Goal: Information Seeking & Learning: Understand process/instructions

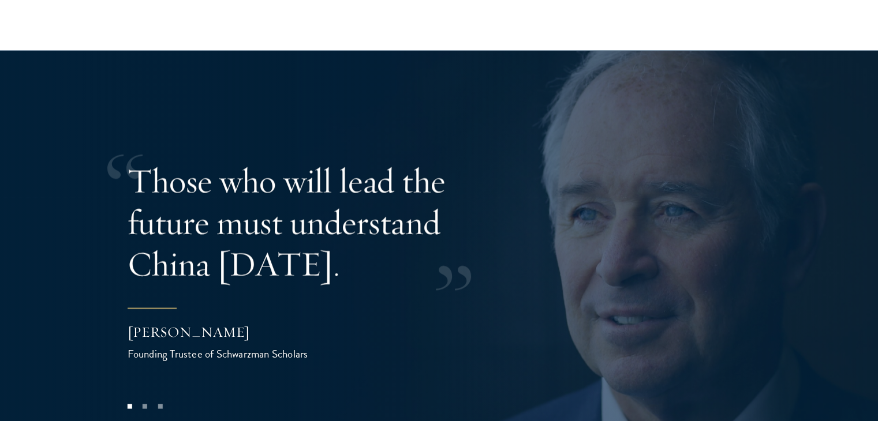
scroll to position [2239, 0]
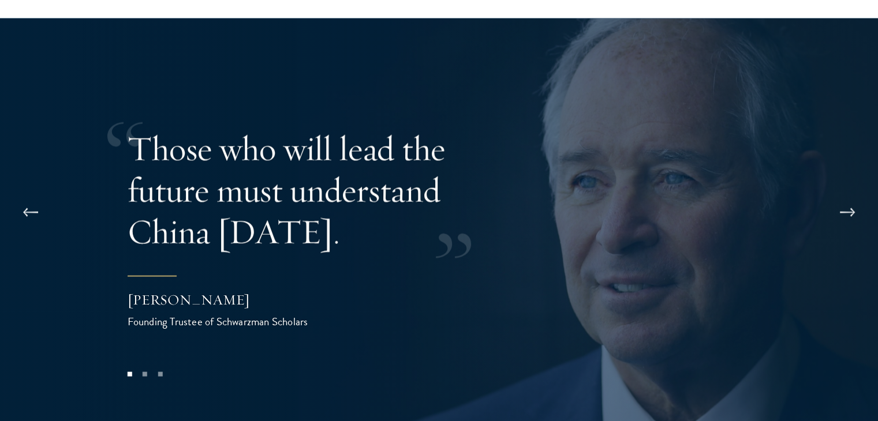
drag, startPoint x: 856, startPoint y: 175, endPoint x: 838, endPoint y: 123, distance: 55.1
click at [838, 123] on div at bounding box center [439, 228] width 878 height 421
click at [851, 197] on button at bounding box center [847, 213] width 38 height 32
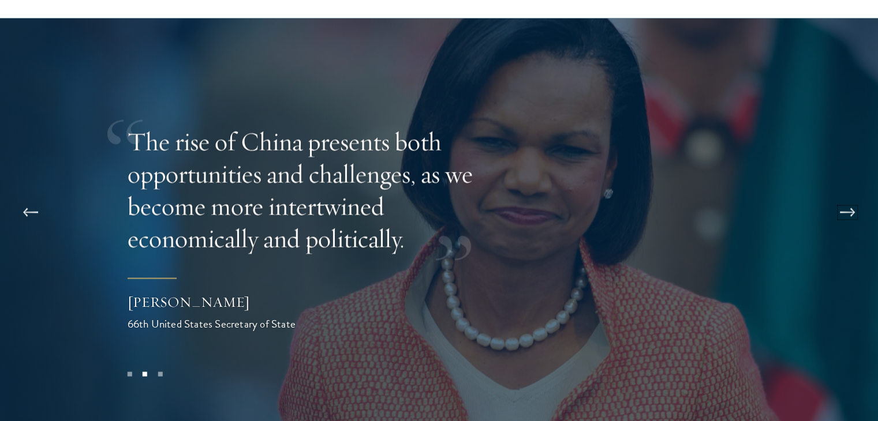
click at [851, 197] on button at bounding box center [847, 213] width 38 height 32
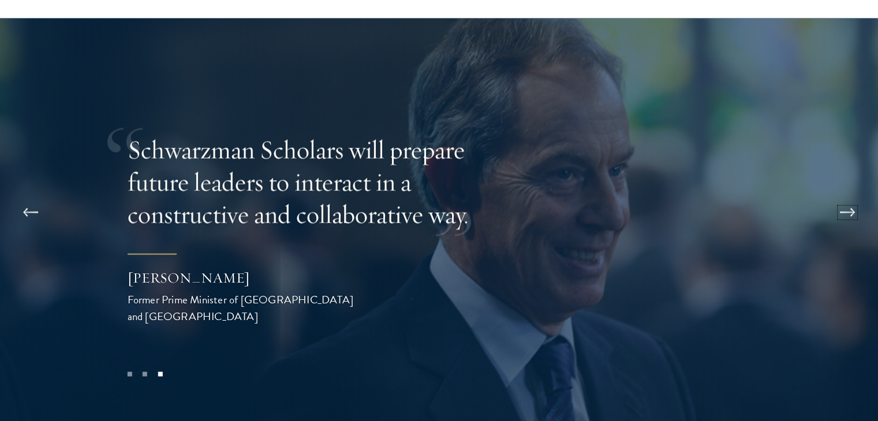
click at [851, 197] on button at bounding box center [847, 213] width 38 height 32
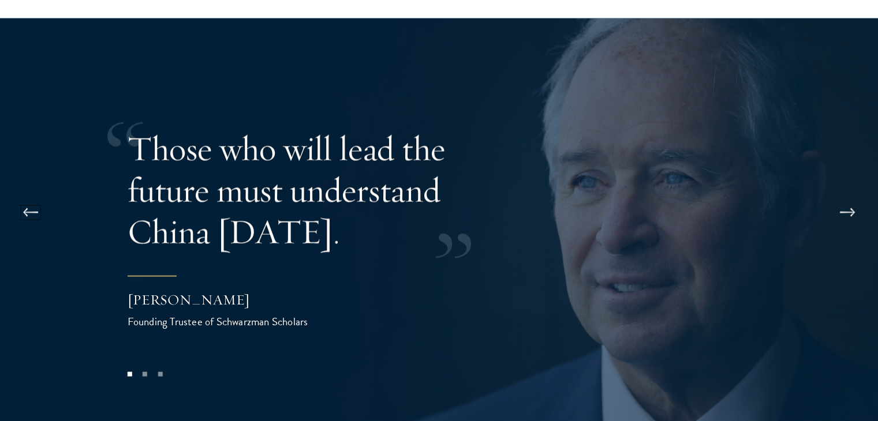
click at [35, 197] on button at bounding box center [31, 213] width 38 height 32
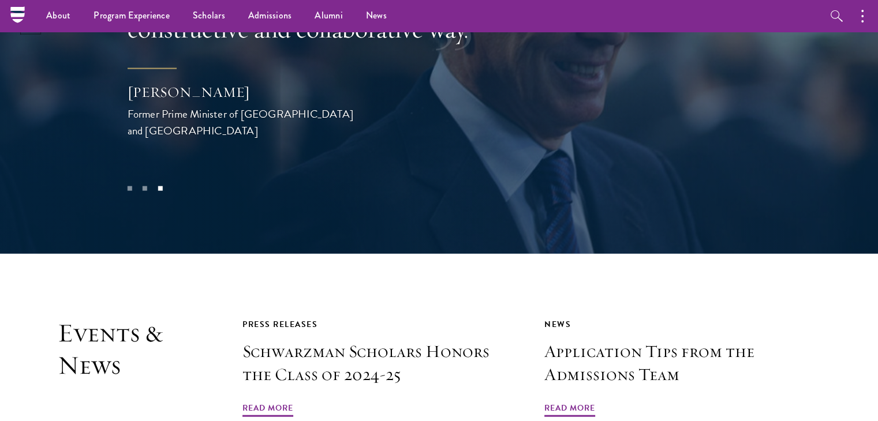
scroll to position [2405, 0]
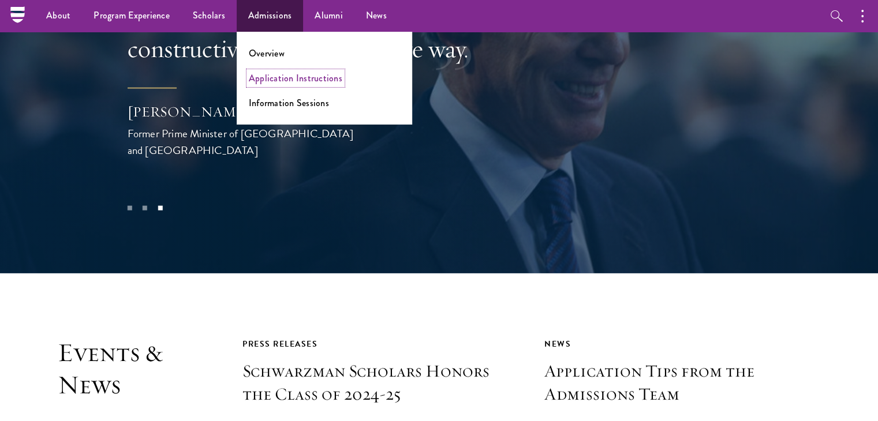
click at [279, 83] on link "Application Instructions" at bounding box center [295, 78] width 93 height 13
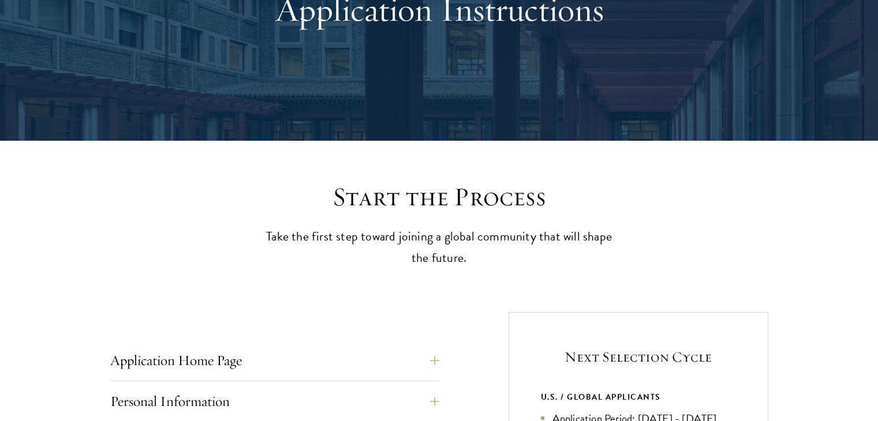
scroll to position [307, 0]
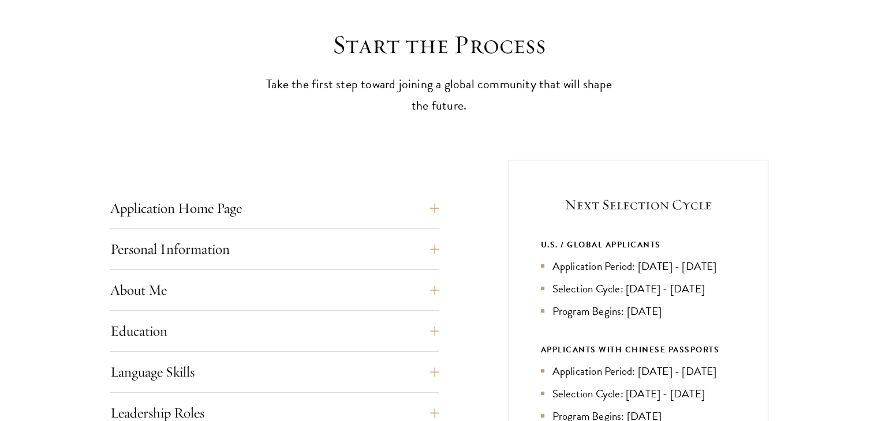
click at [614, 269] on li "Application Period: Apr 2026 - Sep 2026" at bounding box center [638, 266] width 195 height 17
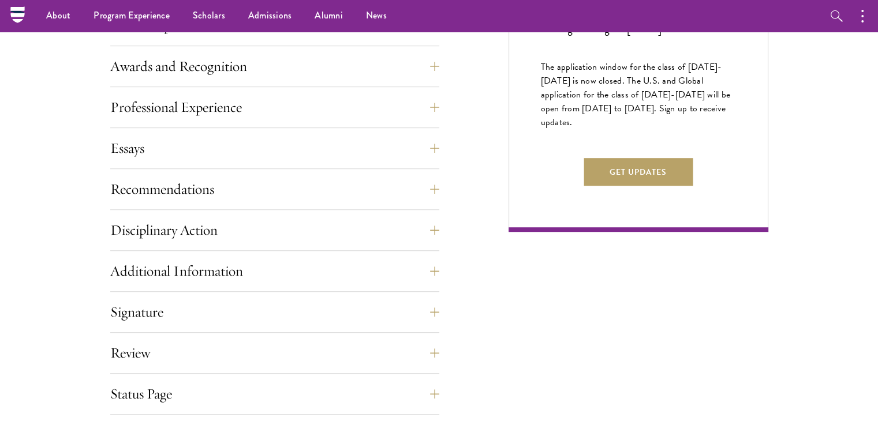
scroll to position [695, 0]
click at [417, 227] on button "Disciplinary Action" at bounding box center [283, 230] width 329 height 28
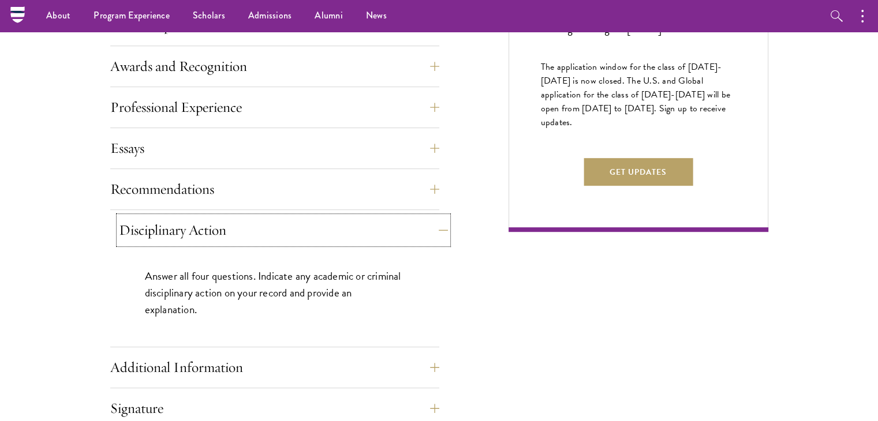
click at [417, 227] on button "Disciplinary Action" at bounding box center [283, 230] width 329 height 28
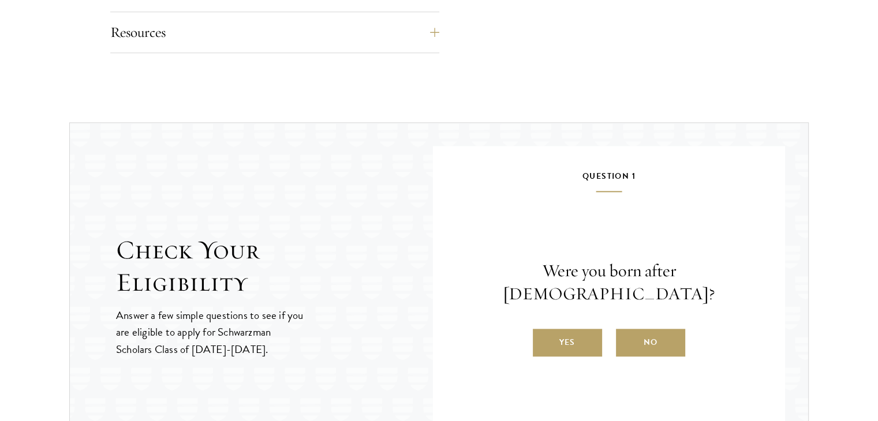
scroll to position [1175, 0]
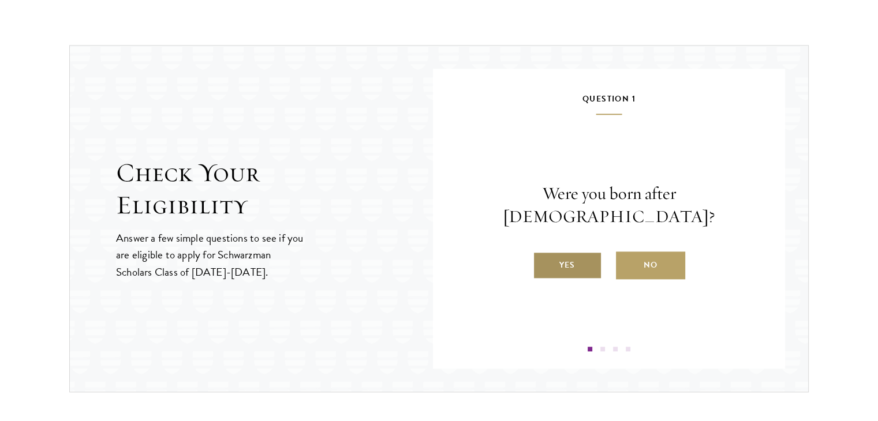
click at [591, 253] on label "Yes" at bounding box center [567, 266] width 69 height 28
click at [543, 253] on input "Yes" at bounding box center [538, 258] width 10 height 10
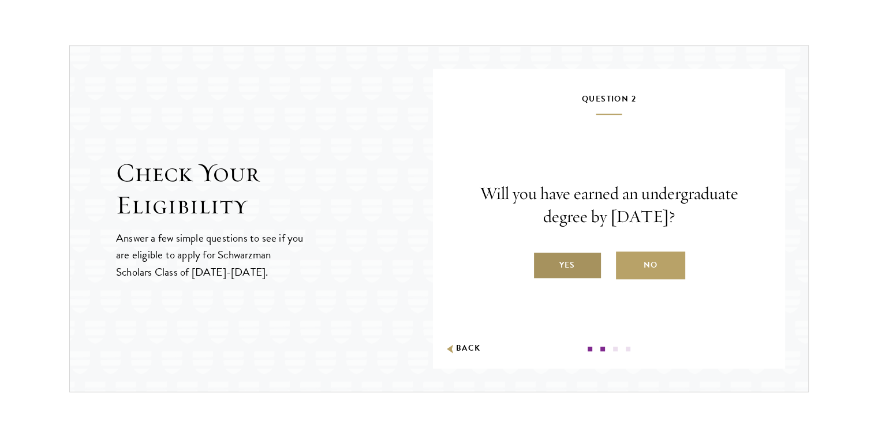
click at [585, 275] on label "Yes" at bounding box center [567, 266] width 69 height 28
click at [543, 263] on input "Yes" at bounding box center [538, 258] width 10 height 10
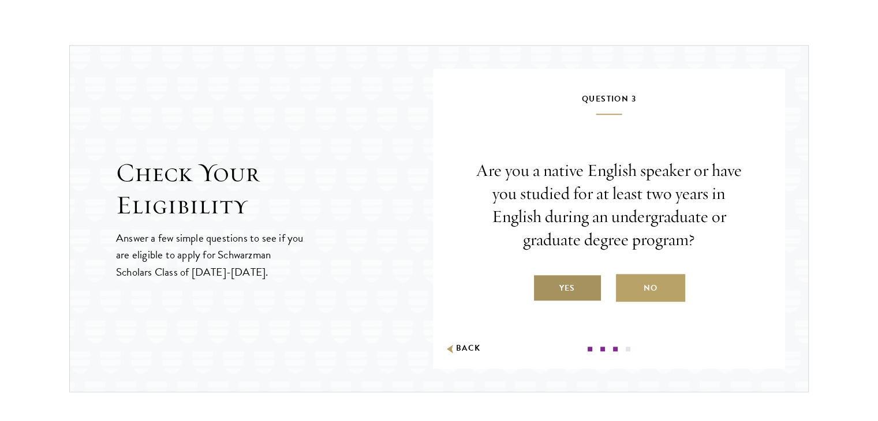
click at [585, 287] on label "Yes" at bounding box center [567, 288] width 69 height 28
click at [543, 286] on input "Yes" at bounding box center [538, 281] width 10 height 10
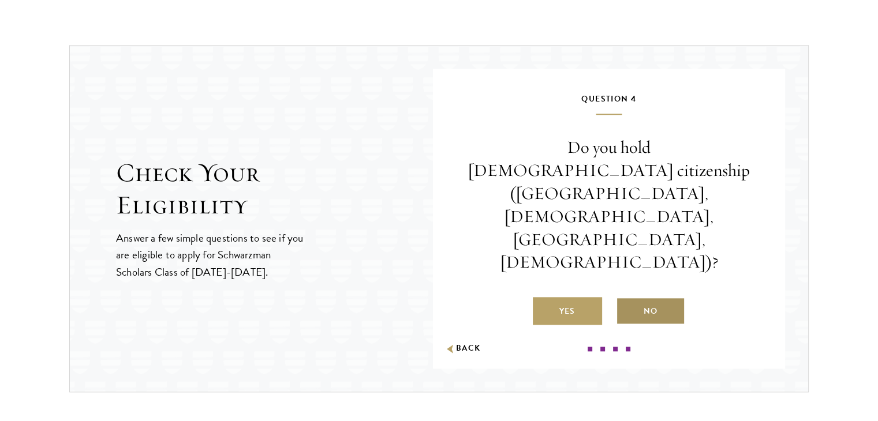
click at [638, 297] on label "No" at bounding box center [650, 311] width 69 height 28
click at [626, 299] on input "No" at bounding box center [621, 304] width 10 height 10
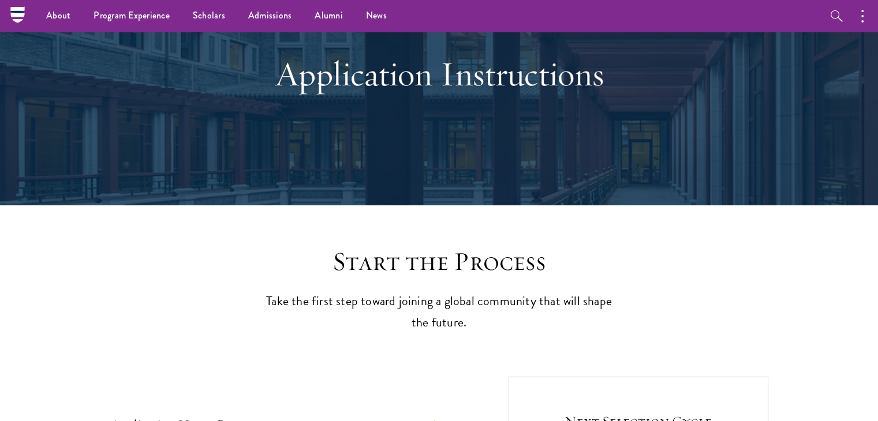
scroll to position [0, 0]
